Goal: Check status: Check status

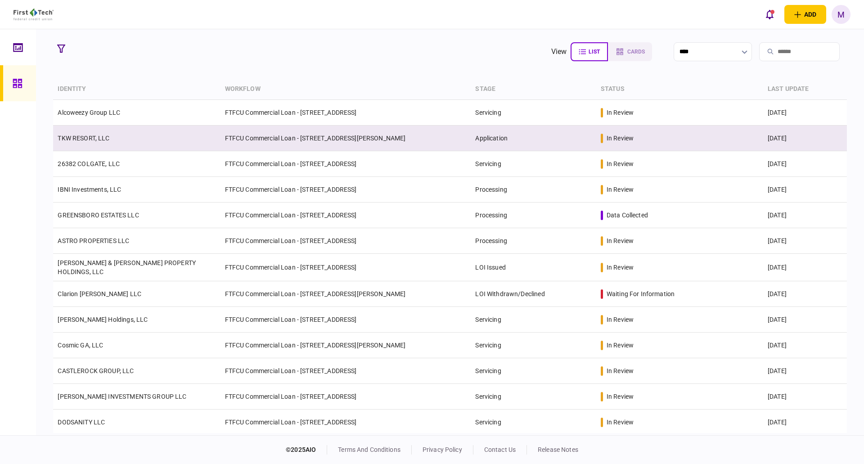
click at [331, 135] on td "FTFCU Commercial Loan - [STREET_ADDRESS][PERSON_NAME]" at bounding box center [346, 139] width 251 height 26
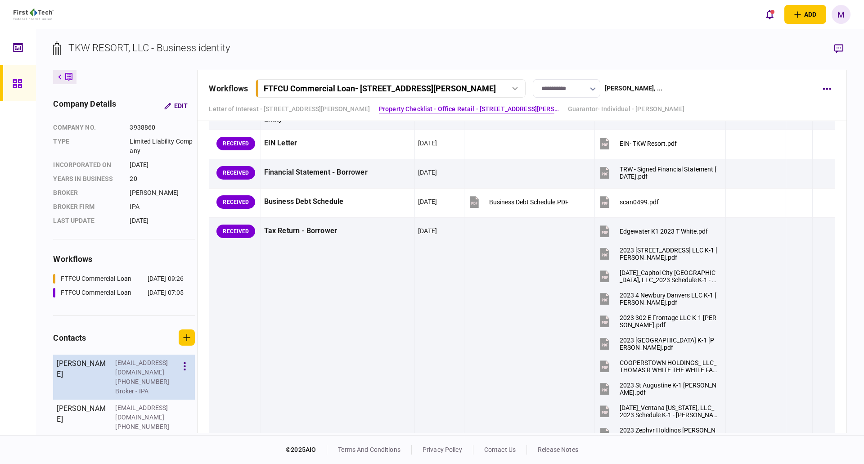
scroll to position [157, 0]
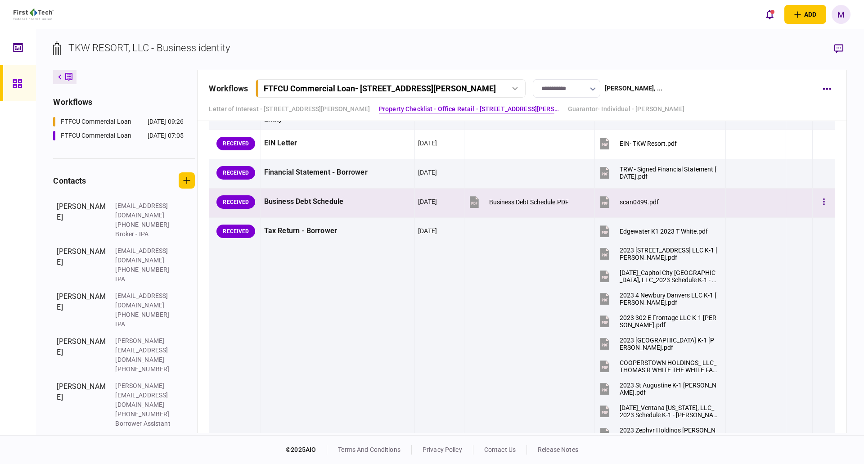
click at [602, 203] on icon at bounding box center [605, 203] width 6 height 3
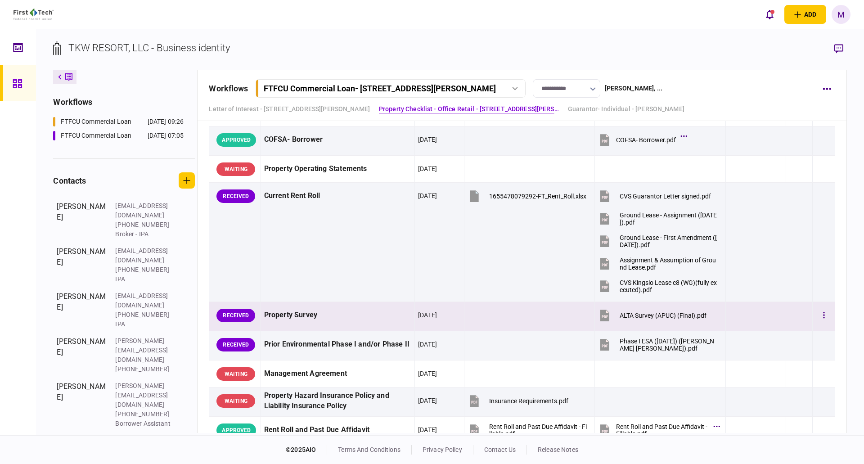
scroll to position [841, 0]
